Goal: Information Seeking & Learning: Understand process/instructions

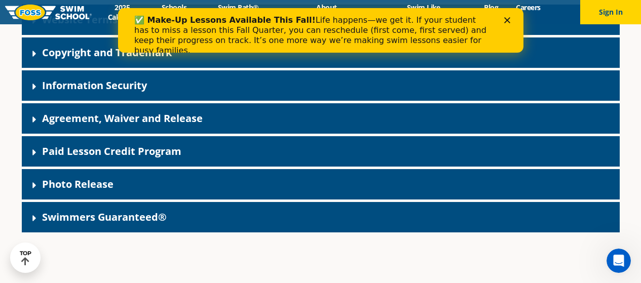
scroll to position [841, 0]
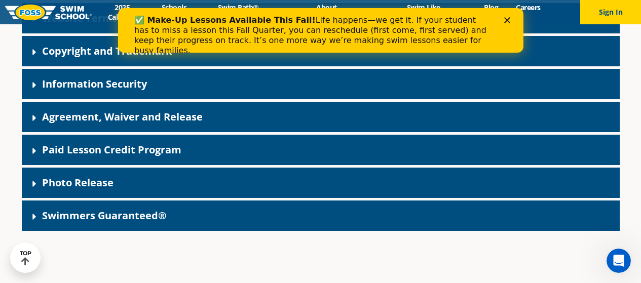
click at [229, 168] on div "Photo Release" at bounding box center [321, 183] width 598 height 30
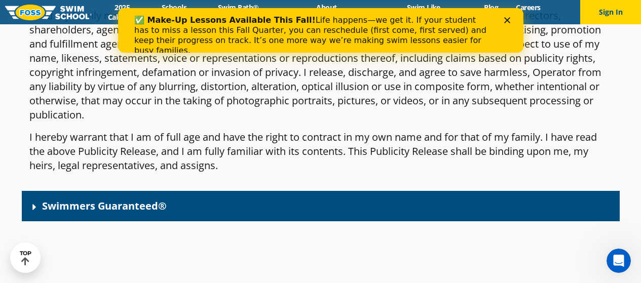
scroll to position [1262, 0]
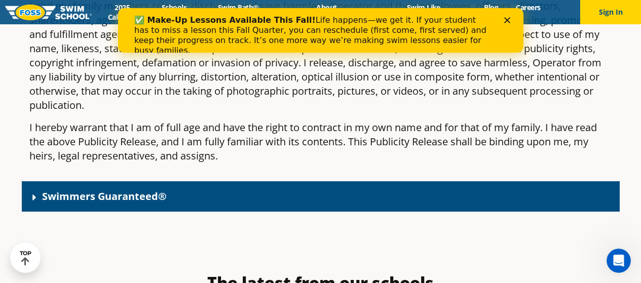
click at [209, 181] on div "Swimmers Guaranteed®" at bounding box center [321, 196] width 598 height 30
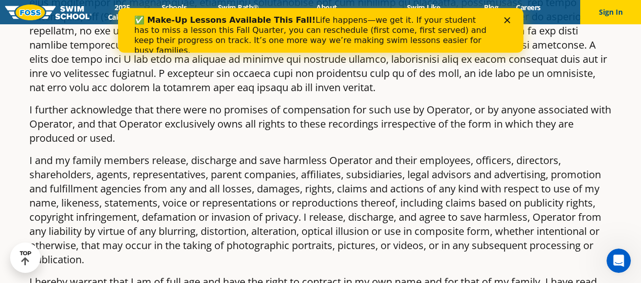
scroll to position [994, 0]
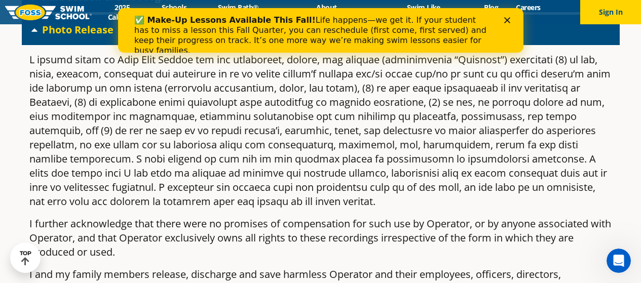
click at [505, 19] on icon "Close" at bounding box center [506, 20] width 6 height 6
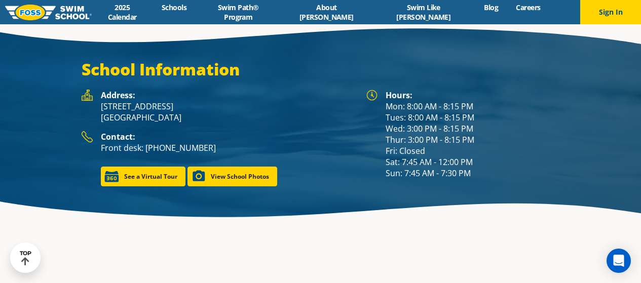
scroll to position [1330, 0]
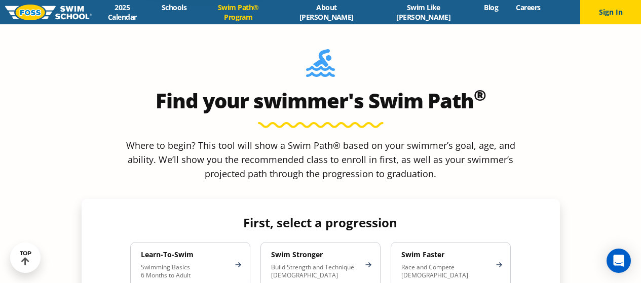
scroll to position [833, 0]
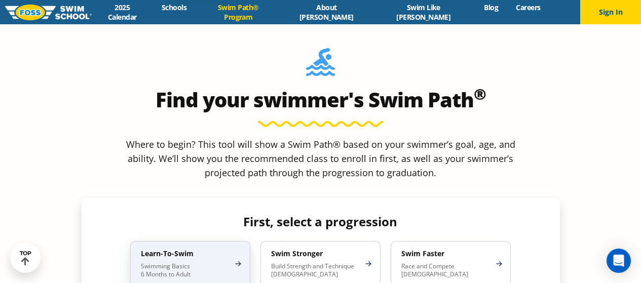
click at [208, 262] on p "Swimming Basics 6 Months to Adult" at bounding box center [185, 270] width 89 height 16
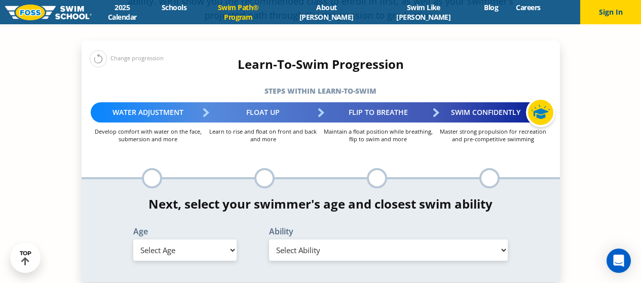
scroll to position [991, 0]
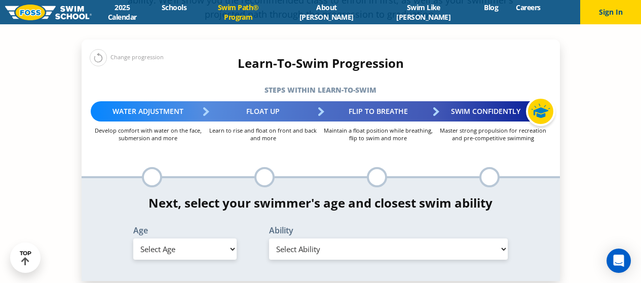
click at [198, 239] on select "Select Age [DEMOGRAPHIC_DATA] months - 1 year 1 year 2 years 3 years 4 years 5 …" at bounding box center [184, 249] width 103 height 21
select select "5-years"
click at [133, 239] on select "Select Age [DEMOGRAPHIC_DATA] months - 1 year 1 year 2 years 3 years 4 years 5 …" at bounding box center [184, 249] width 103 height 21
click at [320, 239] on select "Select Ability First in-water experience When in the water, reliant on a life j…" at bounding box center [388, 249] width 239 height 21
select select "5-years-uncomfortable-putting-face-in-the-water-andor-getting-water-on-ears-whi…"
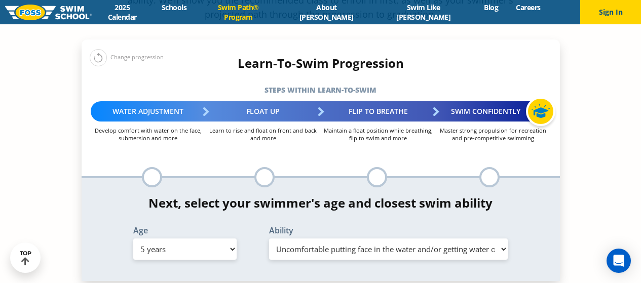
click at [269, 239] on select "Select Ability First in-water experience When in the water, reliant on a life j…" at bounding box center [388, 249] width 239 height 21
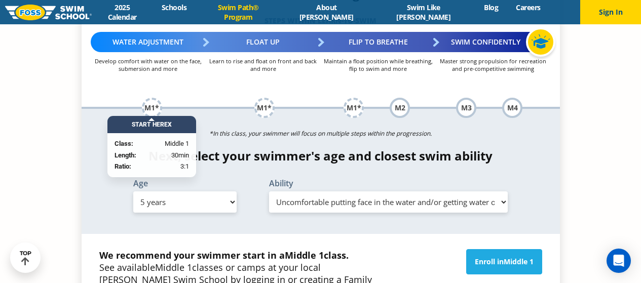
scroll to position [1061, 0]
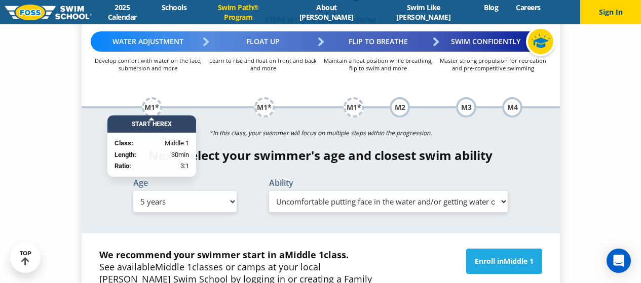
click at [53, 170] on section "Find your swimmer's Swim Path ® Where to begin? This tool will show a Swim Path…" at bounding box center [320, 113] width 641 height 658
